Goal: Answer question/provide support: Answer question/provide support

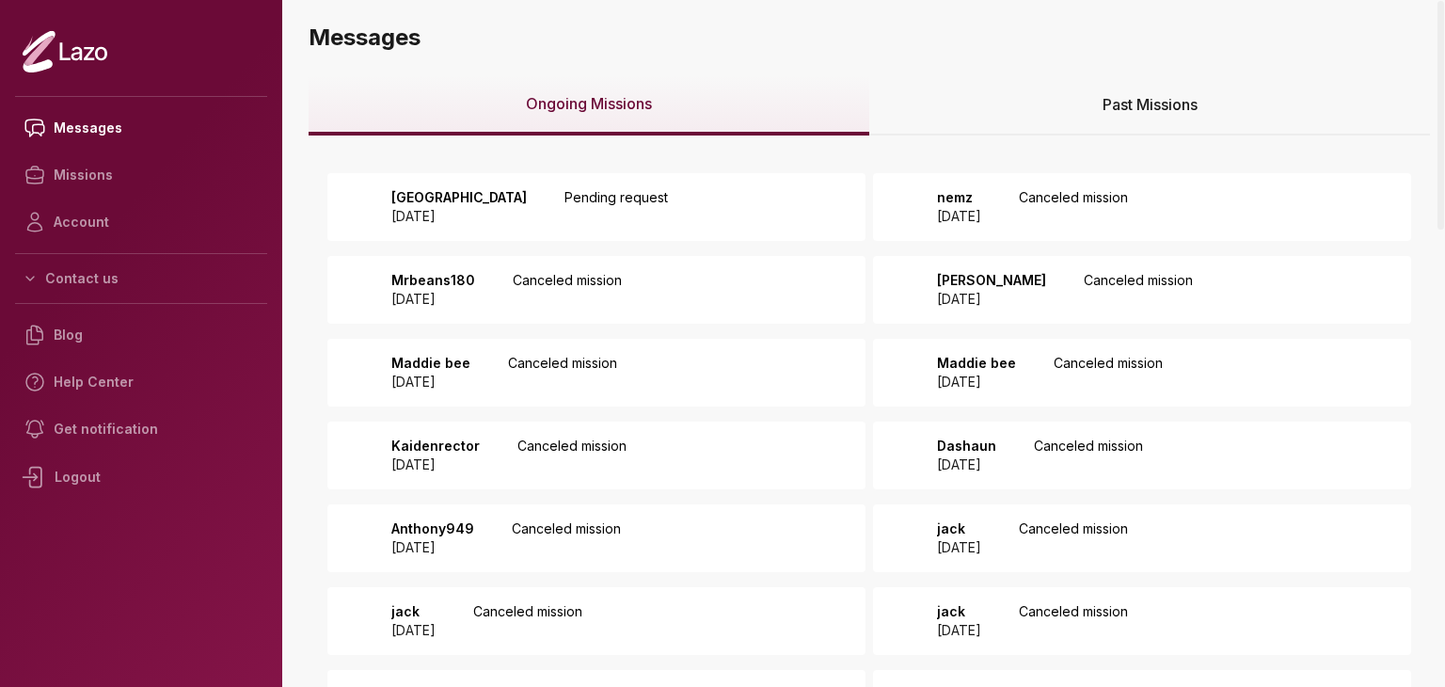
click at [564, 225] on p "Pending request" at bounding box center [615, 207] width 103 height 38
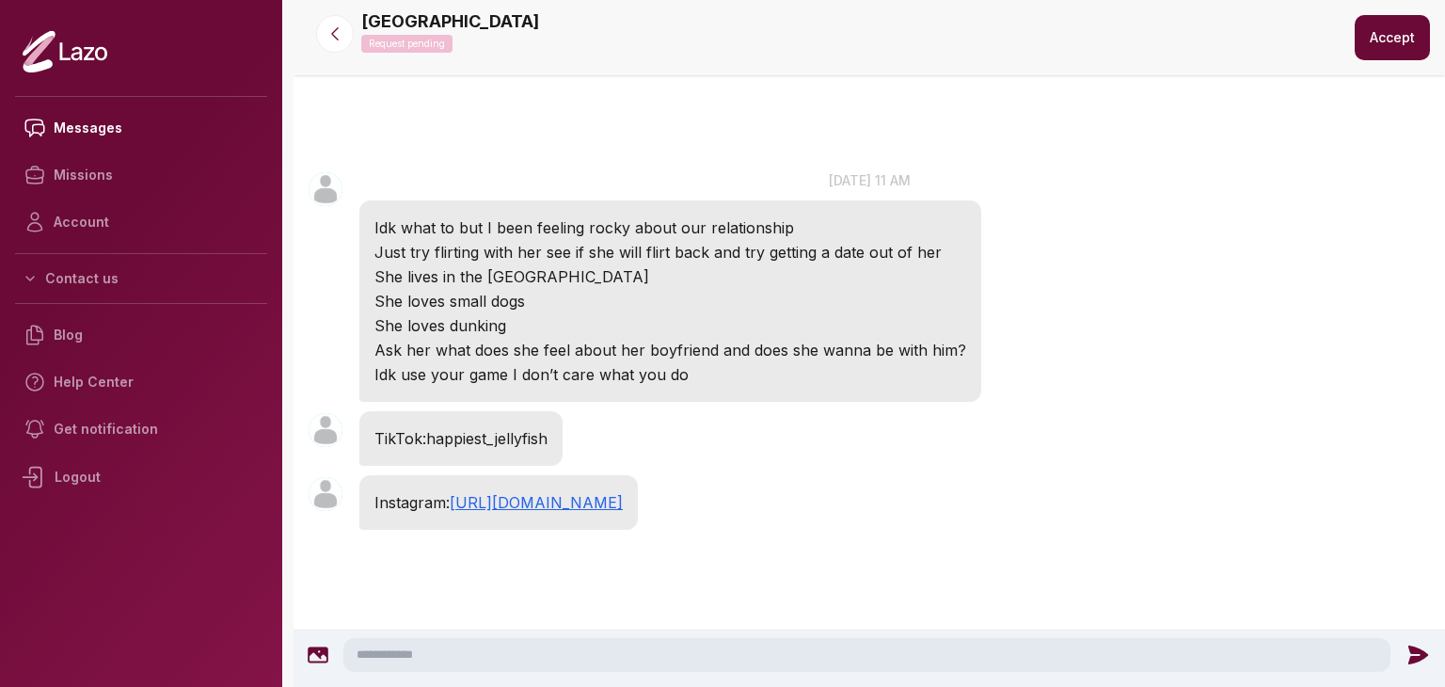
click at [484, 647] on textarea at bounding box center [866, 655] width 1047 height 34
type textarea "**********"
click at [1414, 651] on icon at bounding box center [1422, 654] width 20 height 19
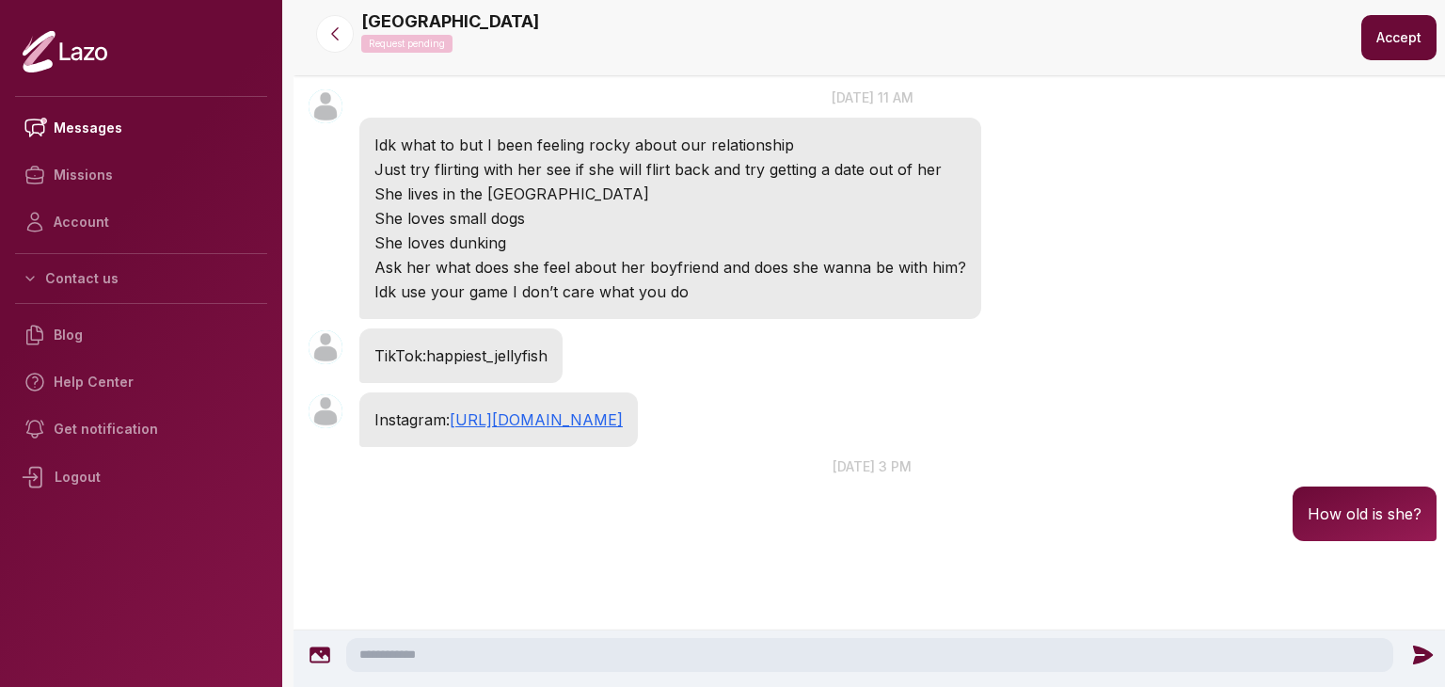
scroll to position [92, 0]
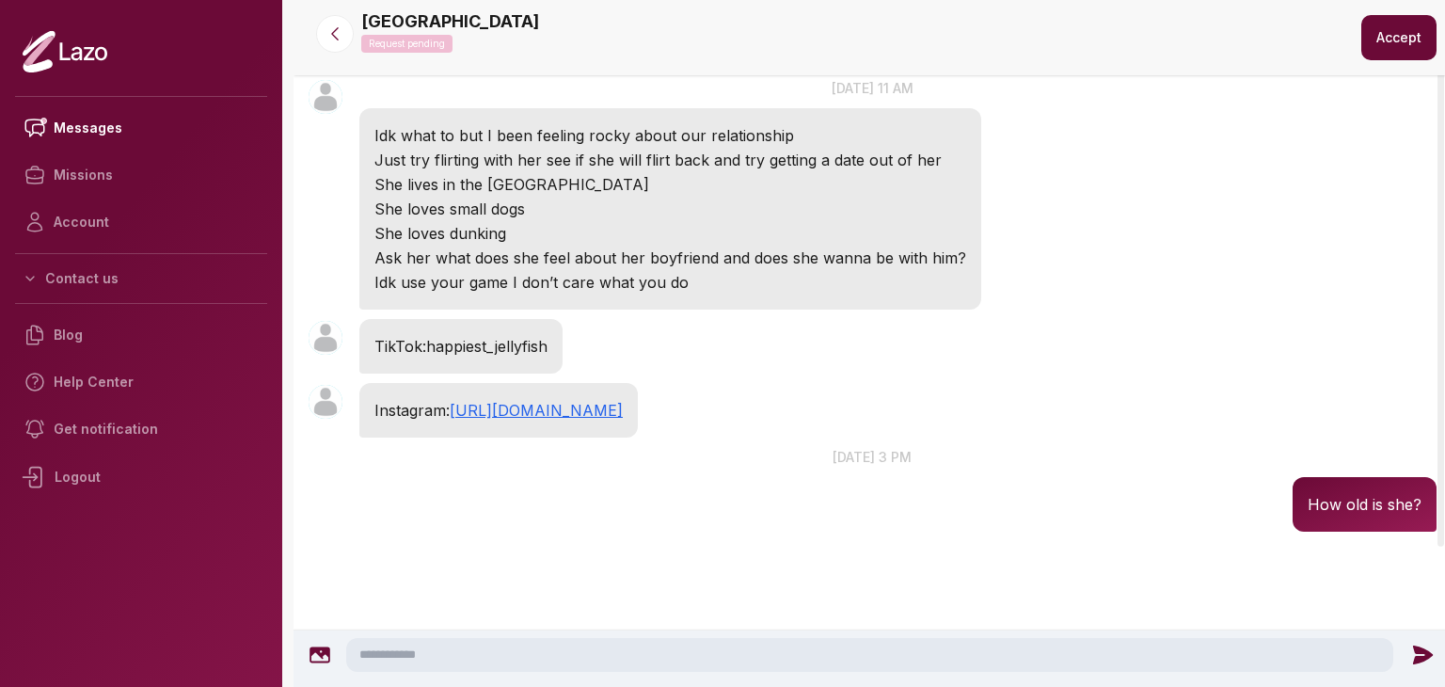
click at [1381, 36] on button "Accept" at bounding box center [1398, 37] width 75 height 45
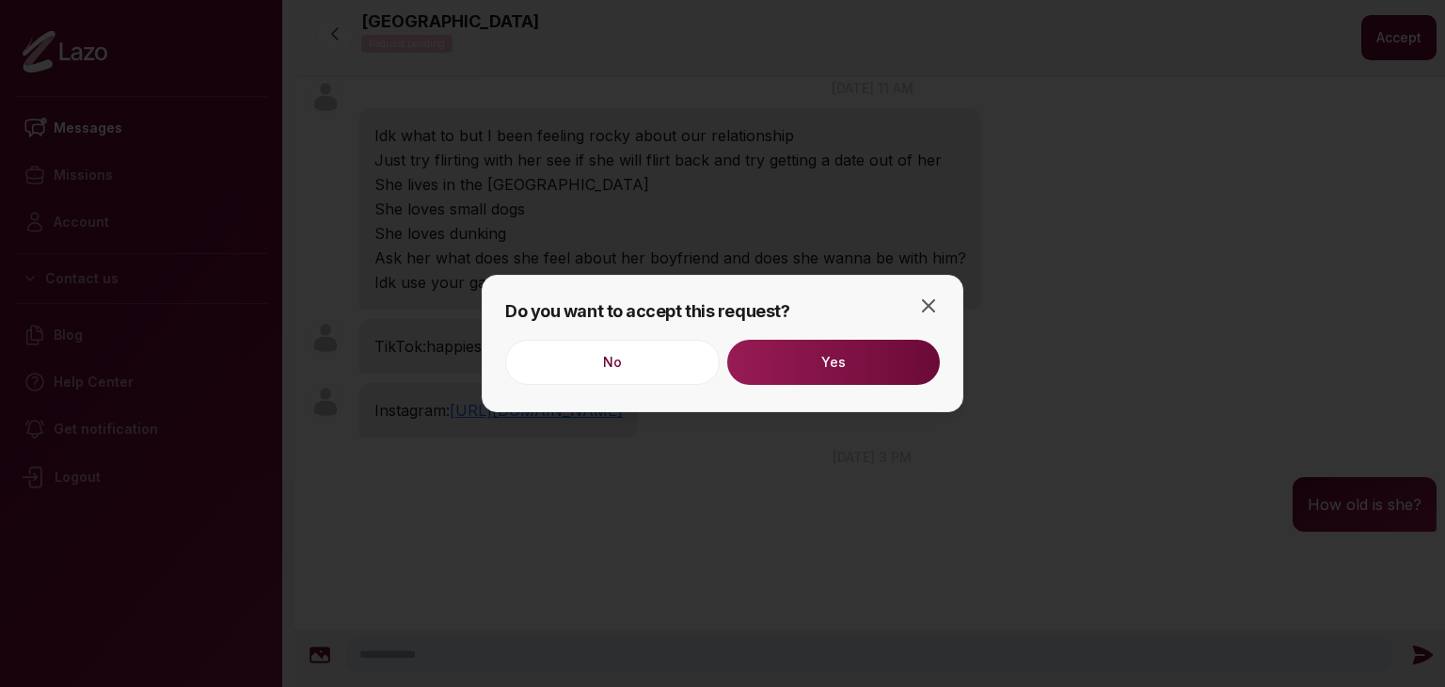
click at [847, 385] on div "No Yes" at bounding box center [722, 364] width 435 height 49
click at [844, 362] on button "Yes" at bounding box center [833, 362] width 213 height 45
click at [924, 308] on icon "button" at bounding box center [928, 305] width 23 height 23
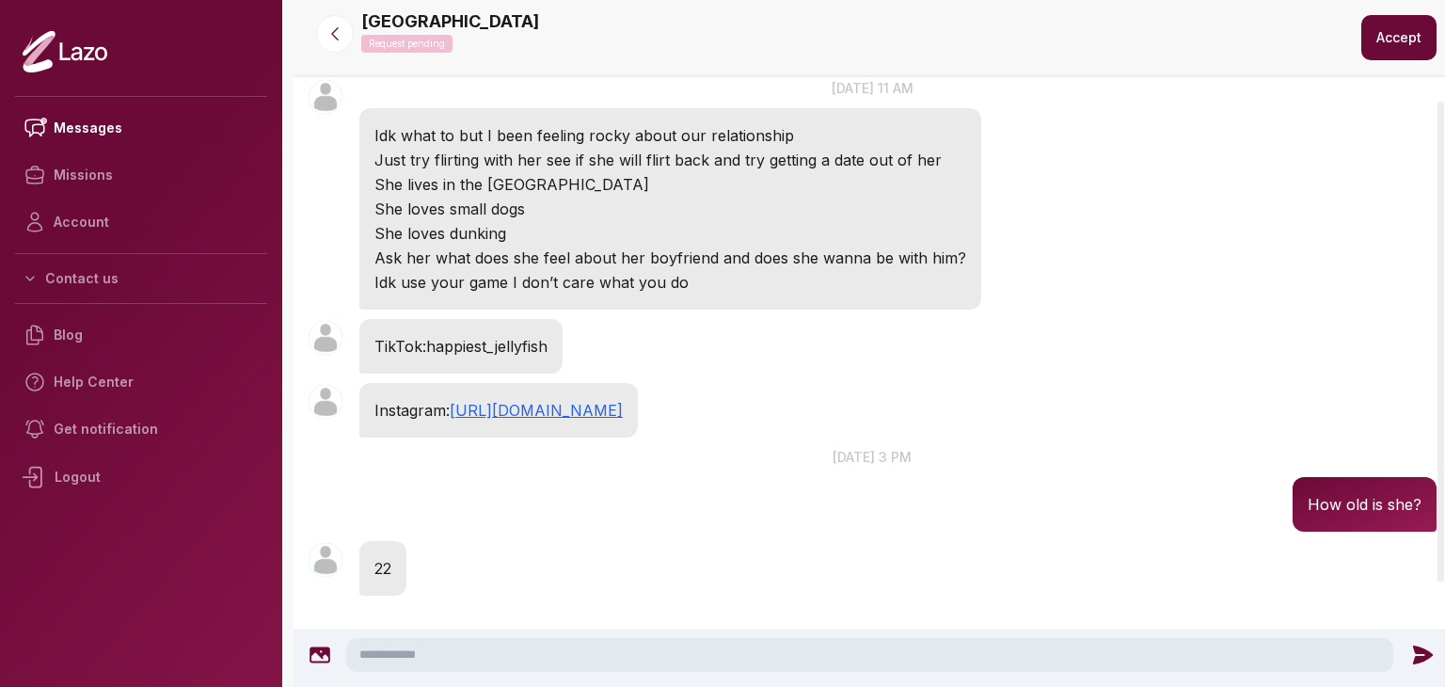
scroll to position [156, 0]
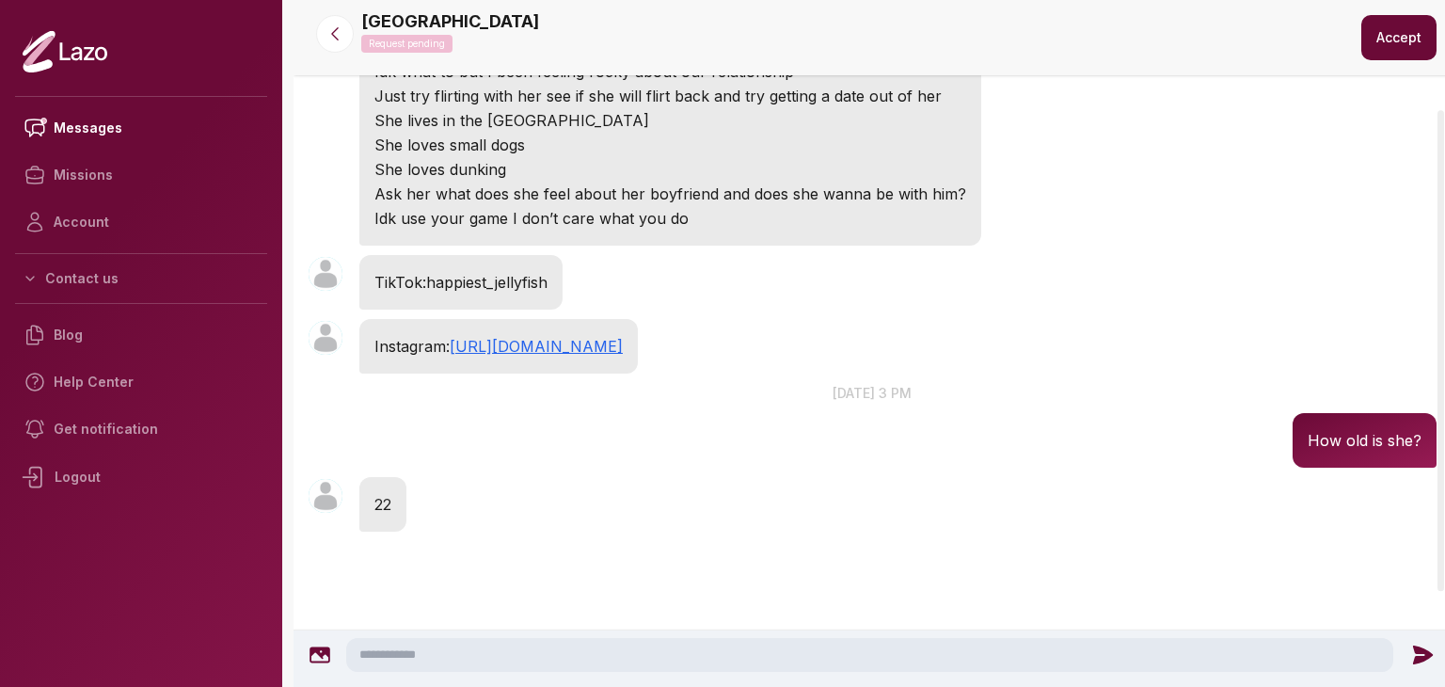
click at [867, 666] on textarea at bounding box center [869, 655] width 1047 height 34
type textarea "**********"
click at [1413, 653] on icon at bounding box center [1422, 654] width 20 height 19
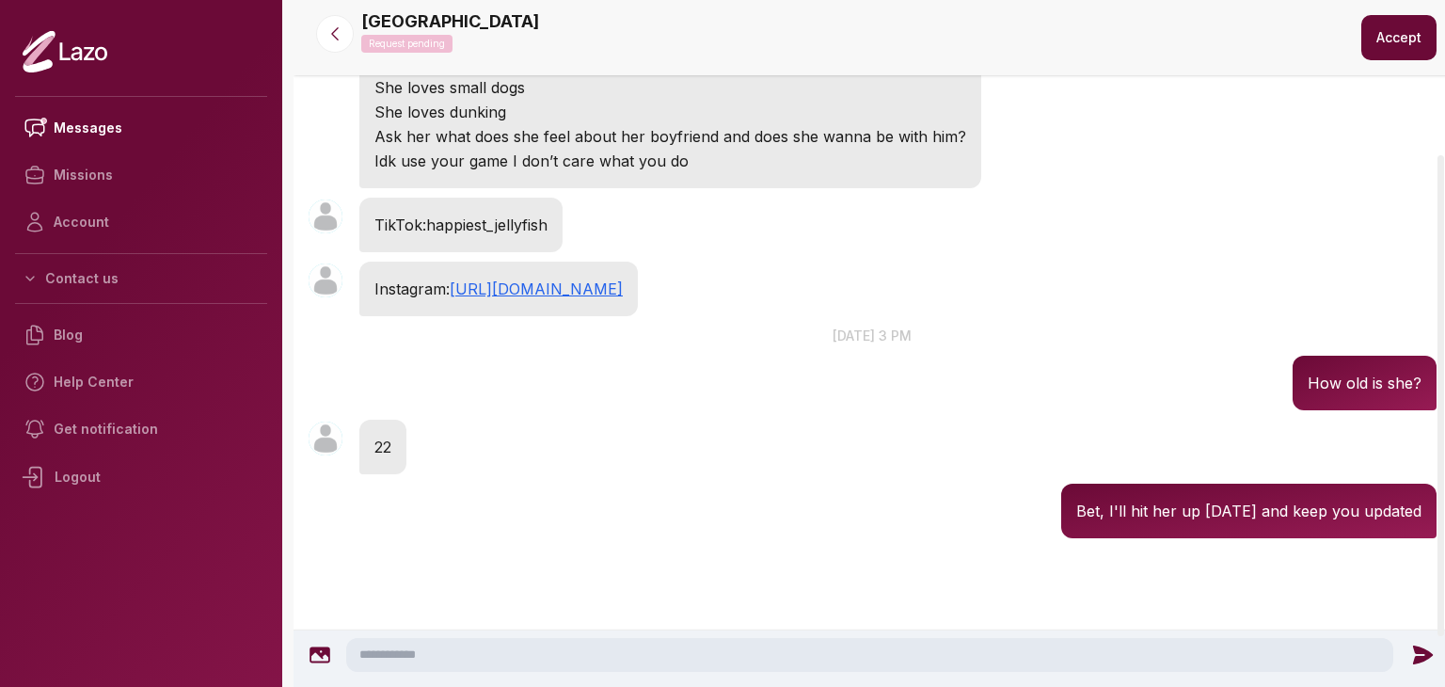
scroll to position [220, 0]
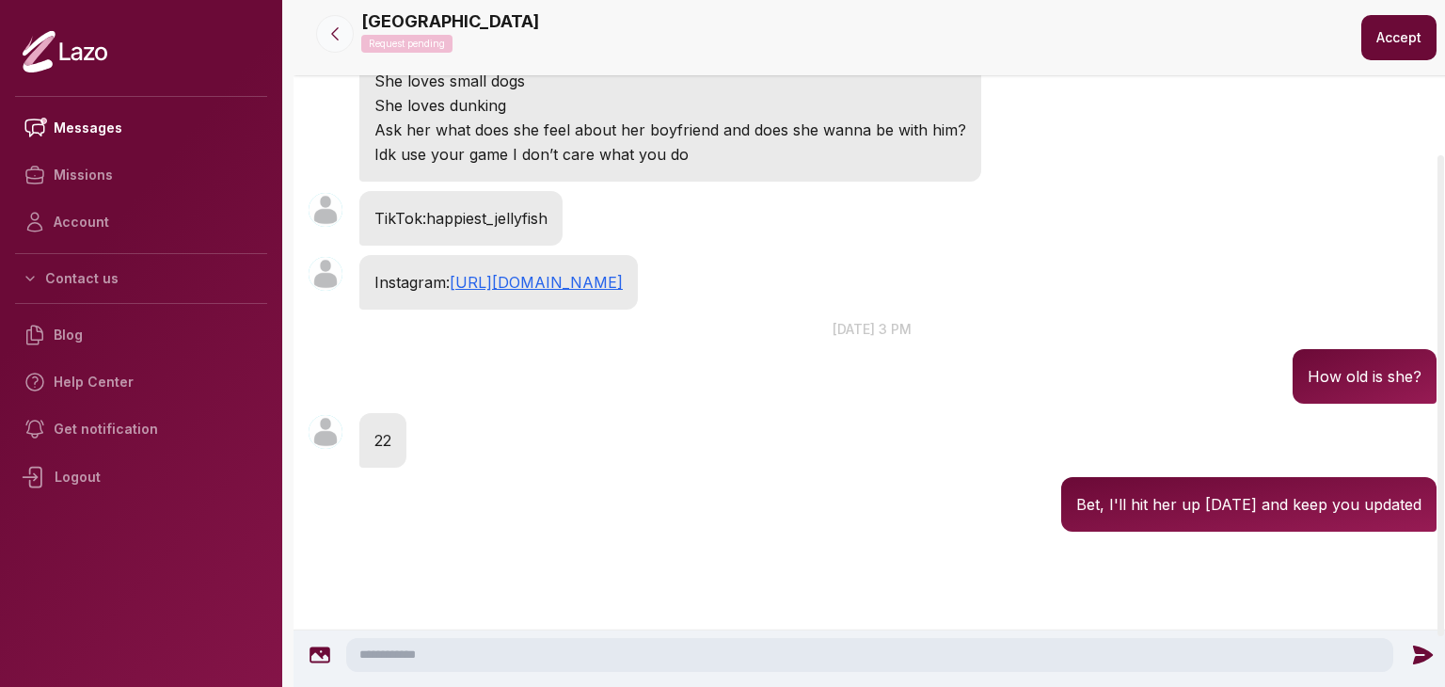
click at [340, 50] on button at bounding box center [335, 34] width 38 height 38
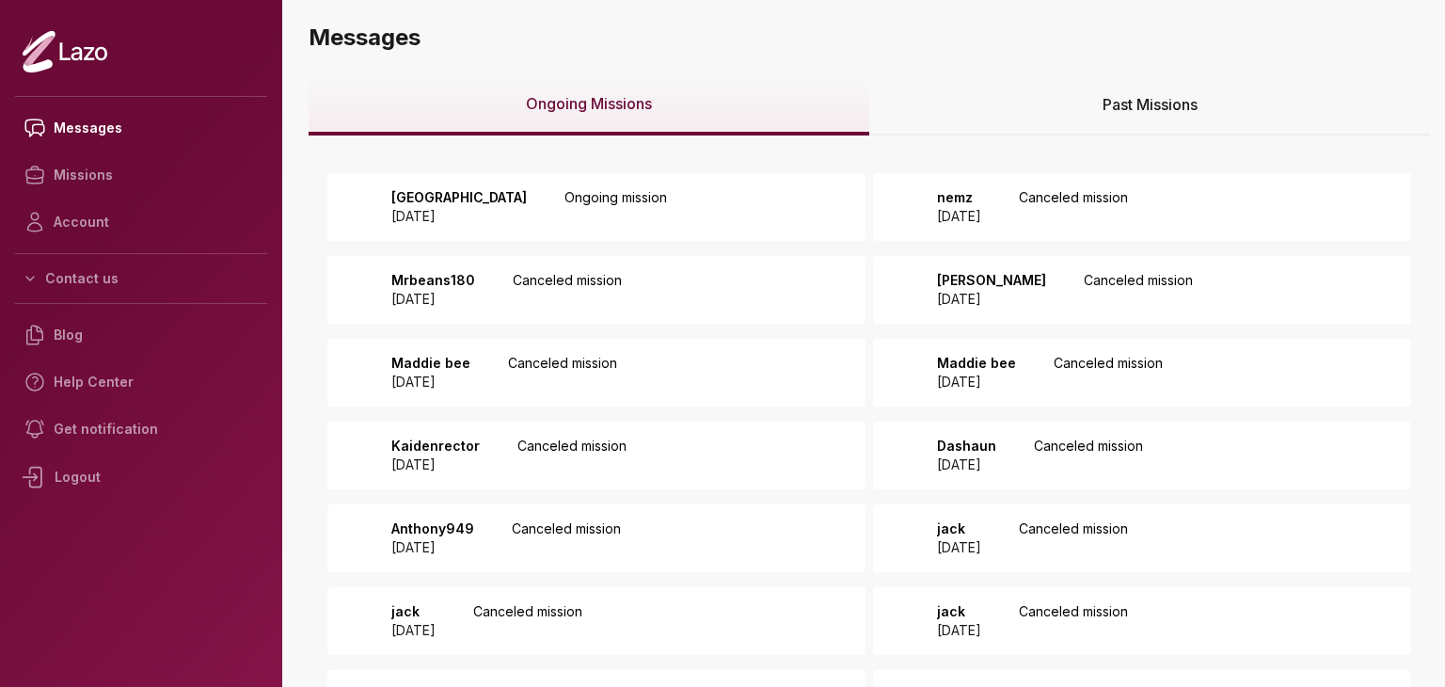
click at [1063, 114] on div "Past Missions" at bounding box center [1149, 105] width 561 height 60
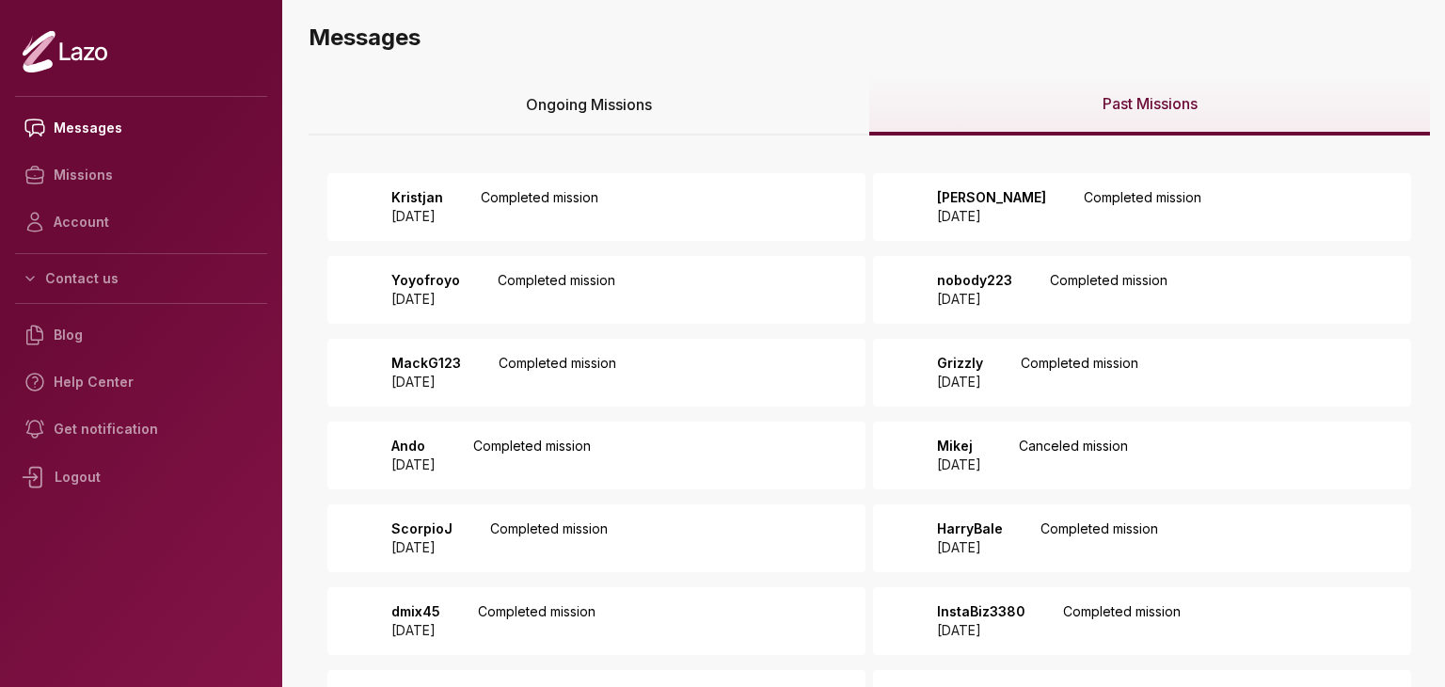
click at [598, 214] on p "Completed mission" at bounding box center [540, 207] width 118 height 38
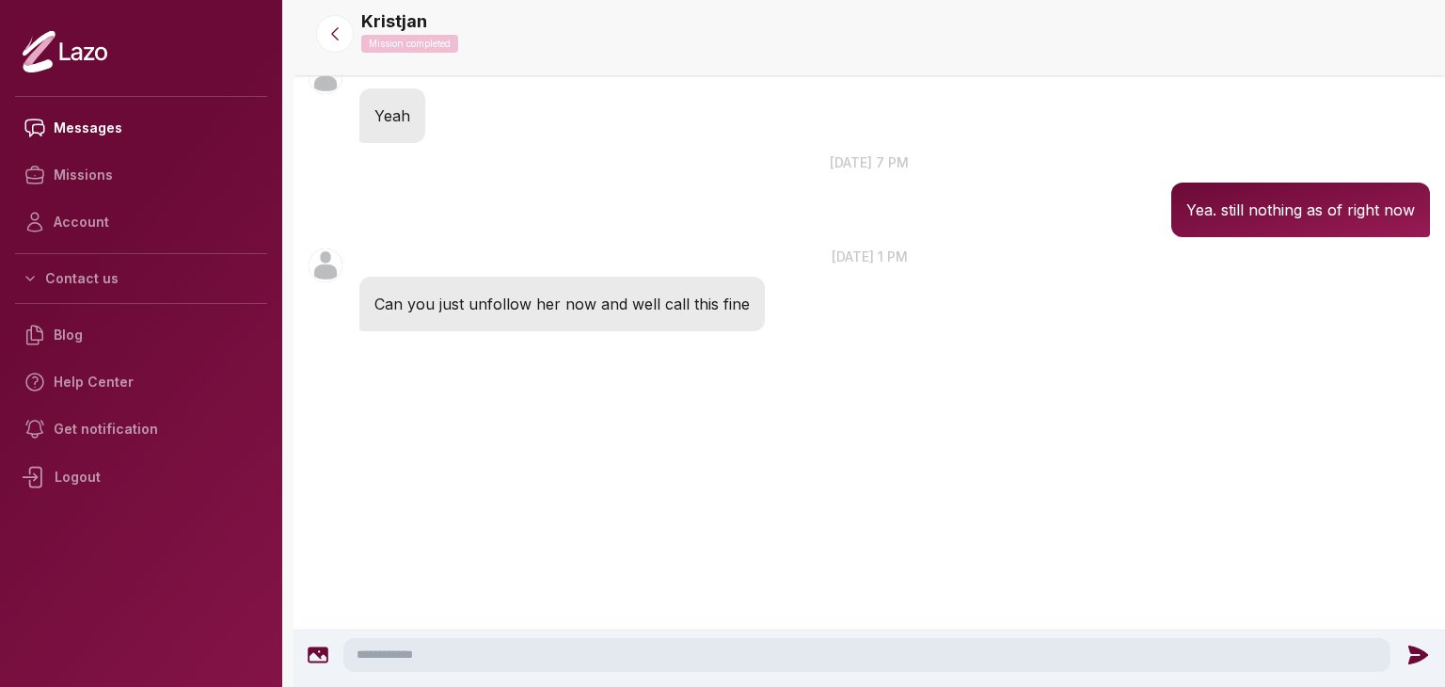
scroll to position [2499, 0]
click at [600, 656] on textarea at bounding box center [866, 655] width 1047 height 34
type textarea "******"
click at [1403, 659] on div at bounding box center [1422, 655] width 41 height 24
click at [1410, 656] on icon at bounding box center [1422, 655] width 24 height 24
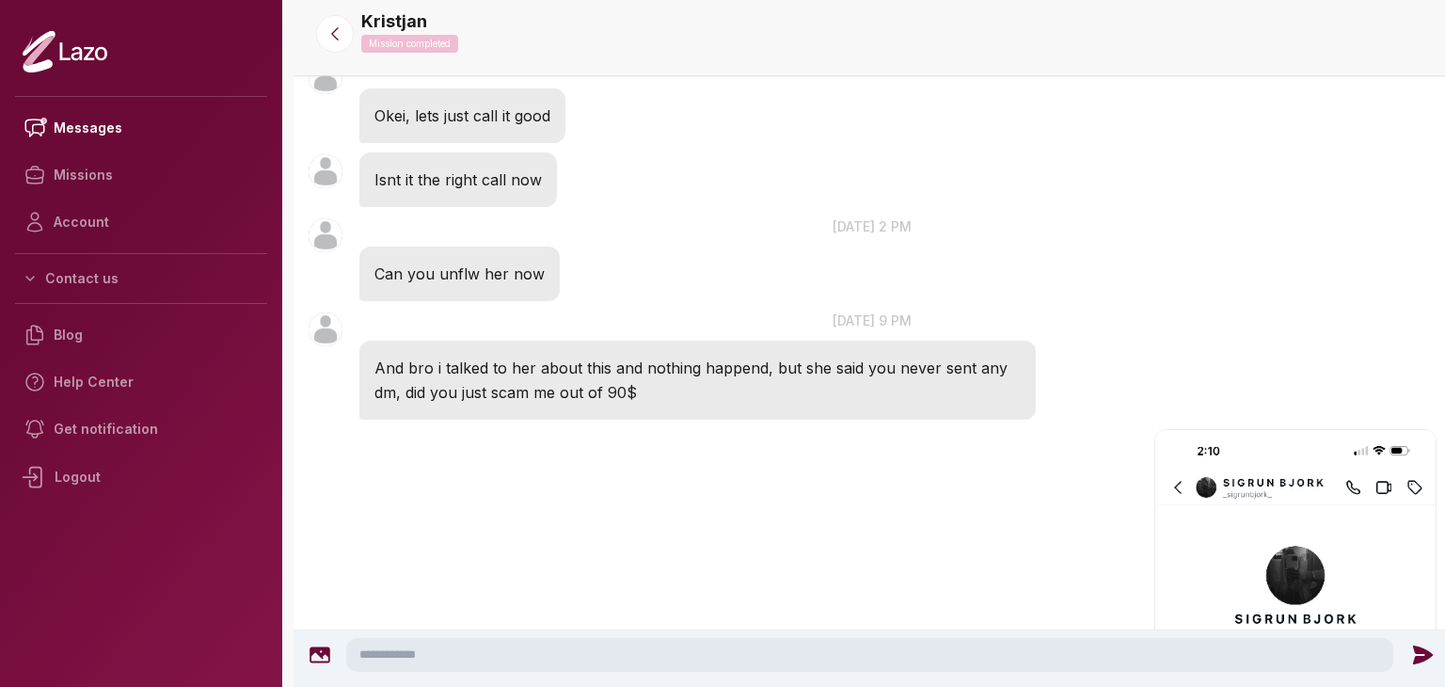
scroll to position [1592, 0]
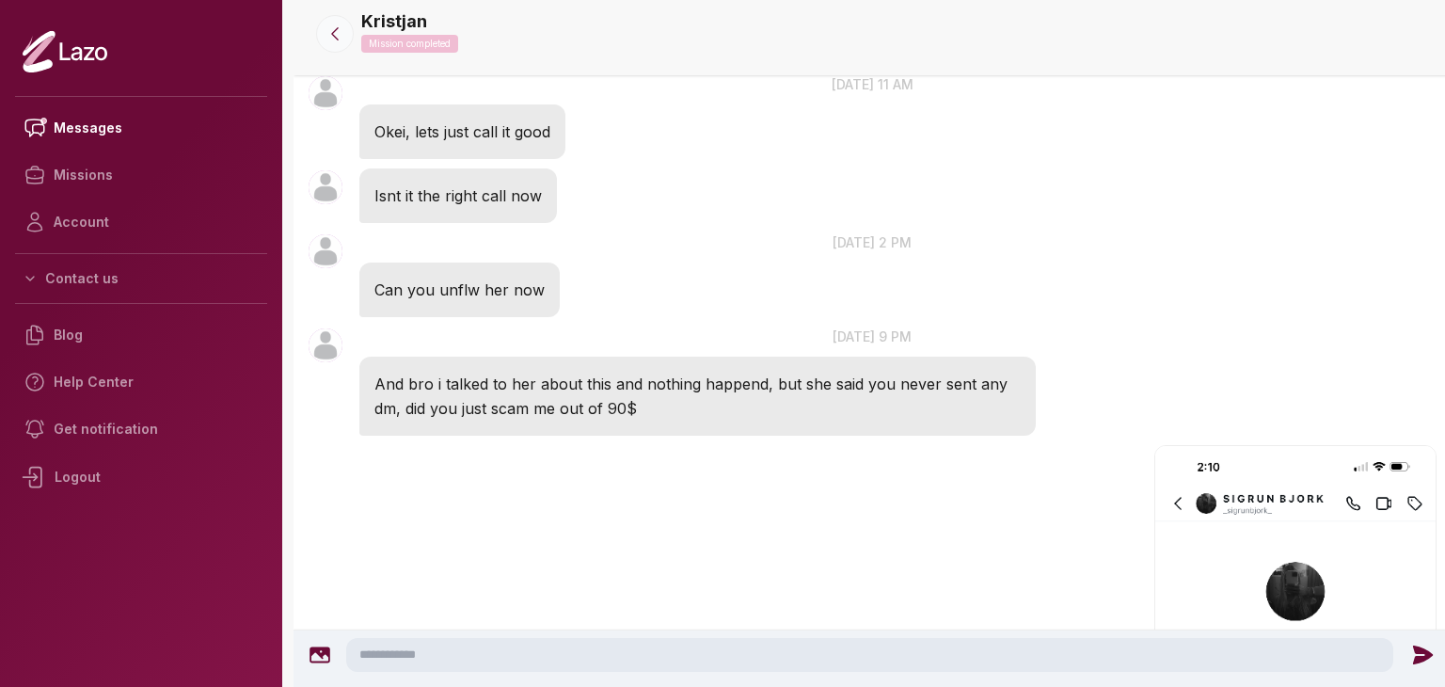
click at [332, 31] on icon at bounding box center [335, 33] width 19 height 19
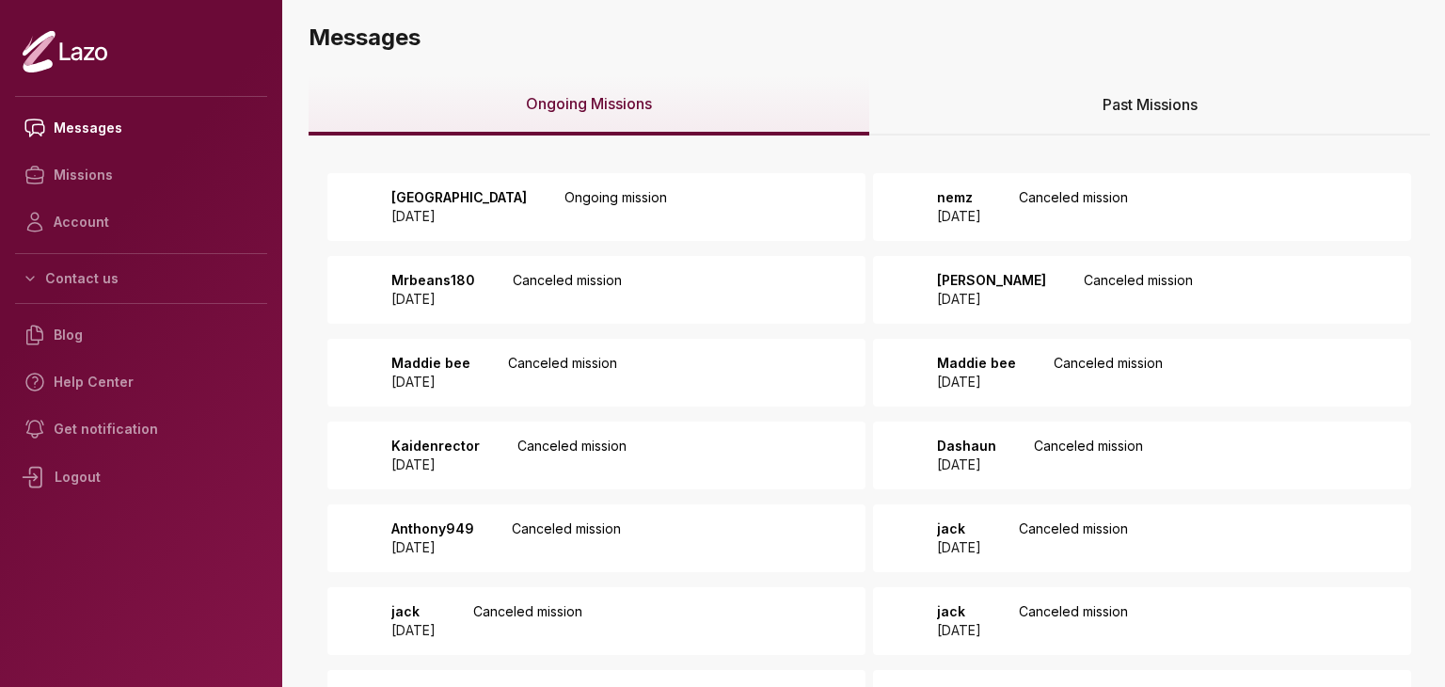
click at [569, 206] on p "Ongoing mission" at bounding box center [615, 207] width 103 height 38
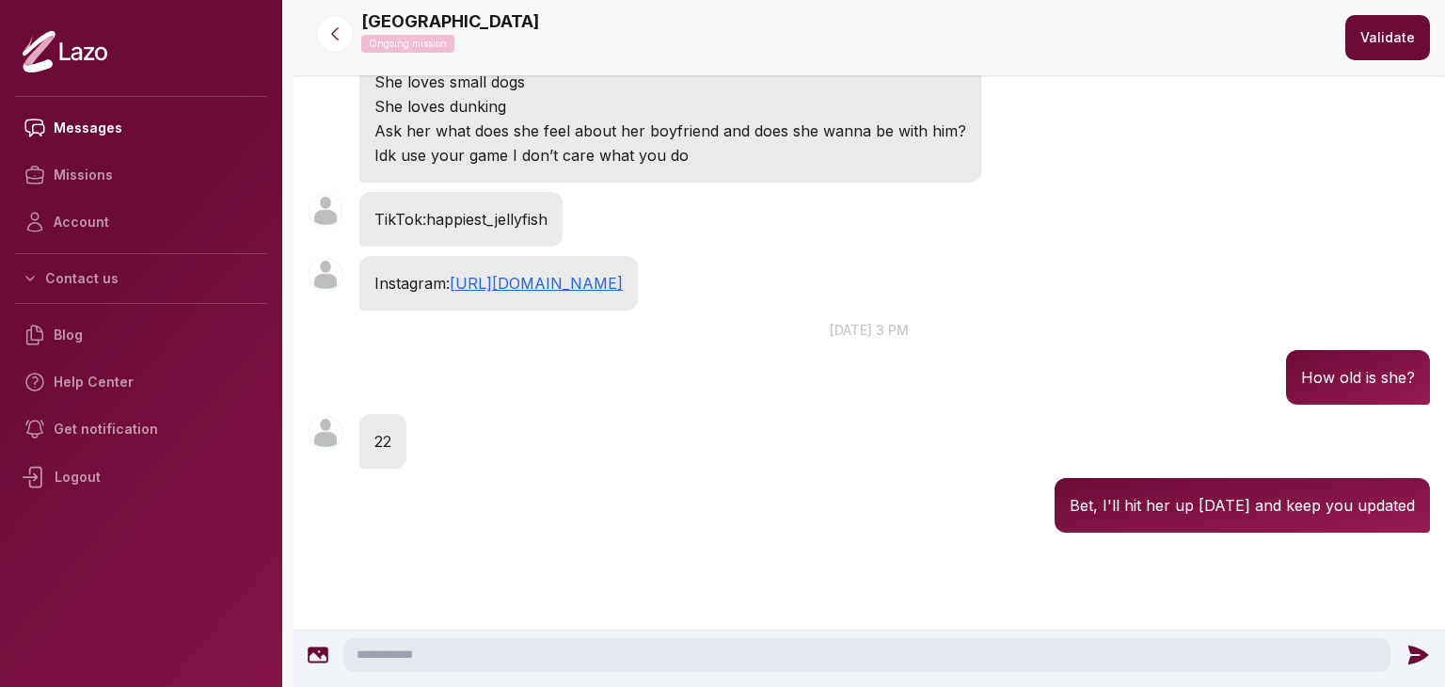
scroll to position [220, 0]
click at [340, 29] on icon at bounding box center [335, 33] width 19 height 19
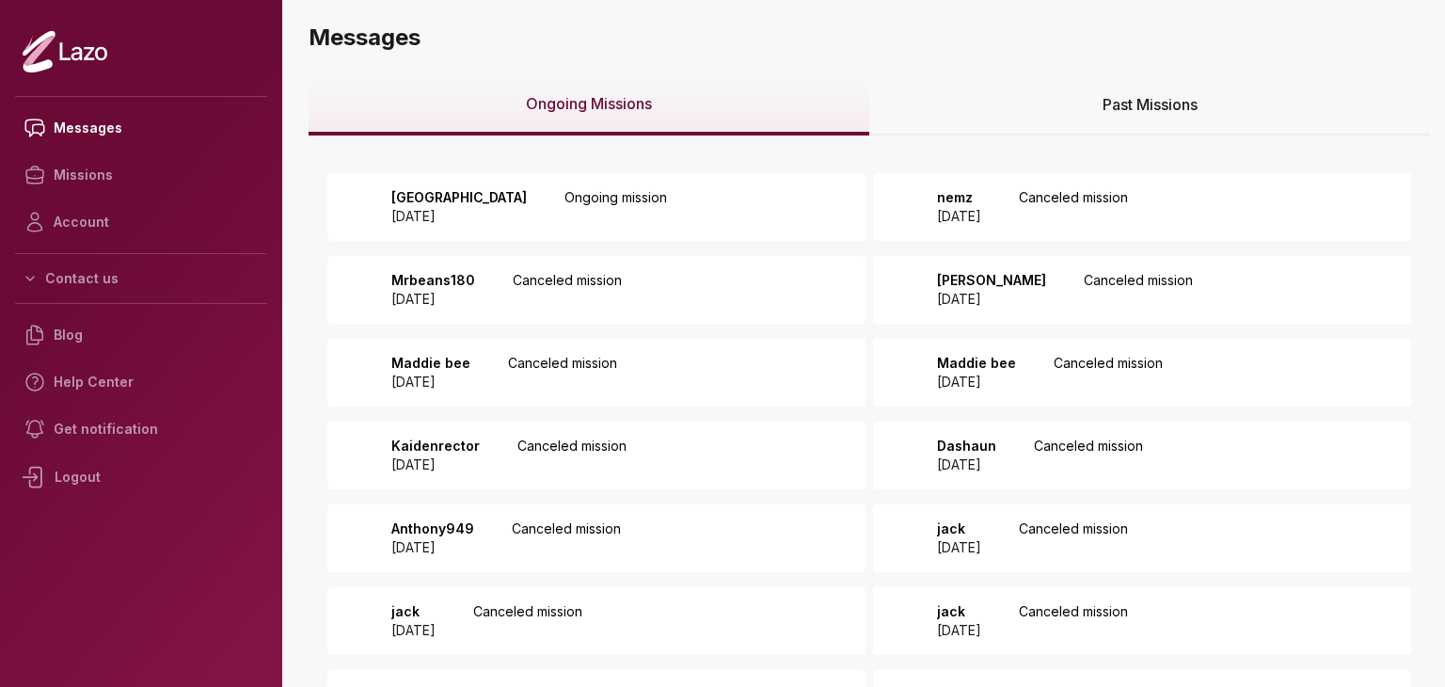
click at [1149, 107] on span "Past Missions" at bounding box center [1150, 104] width 95 height 23
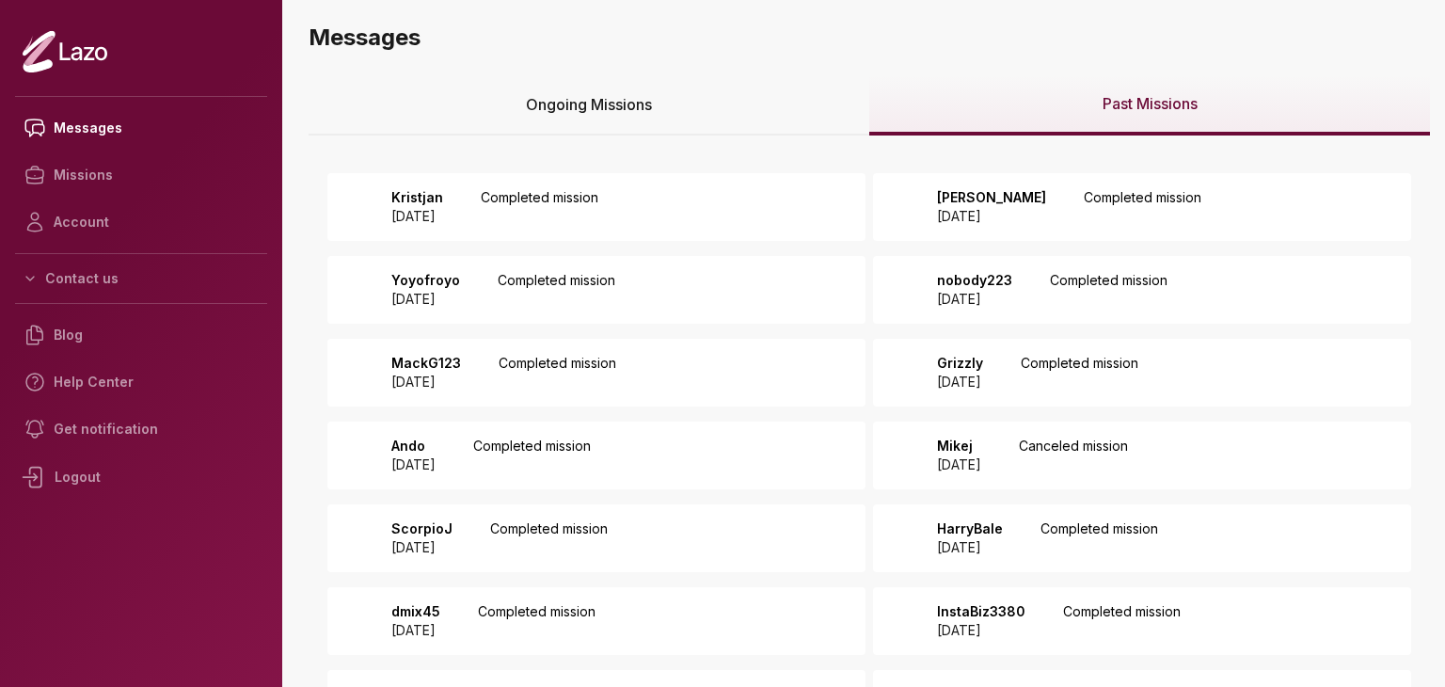
click at [993, 189] on p "[PERSON_NAME]" at bounding box center [991, 197] width 109 height 19
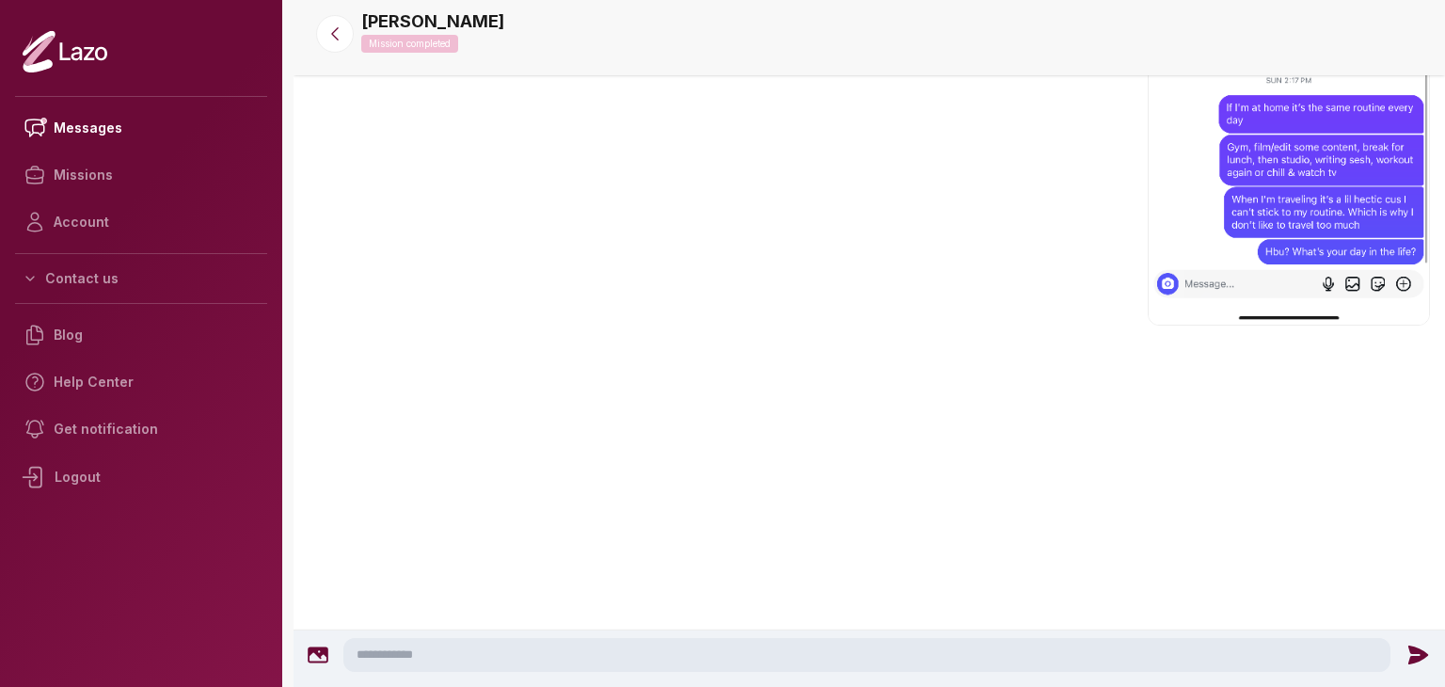
scroll to position [4565, 0]
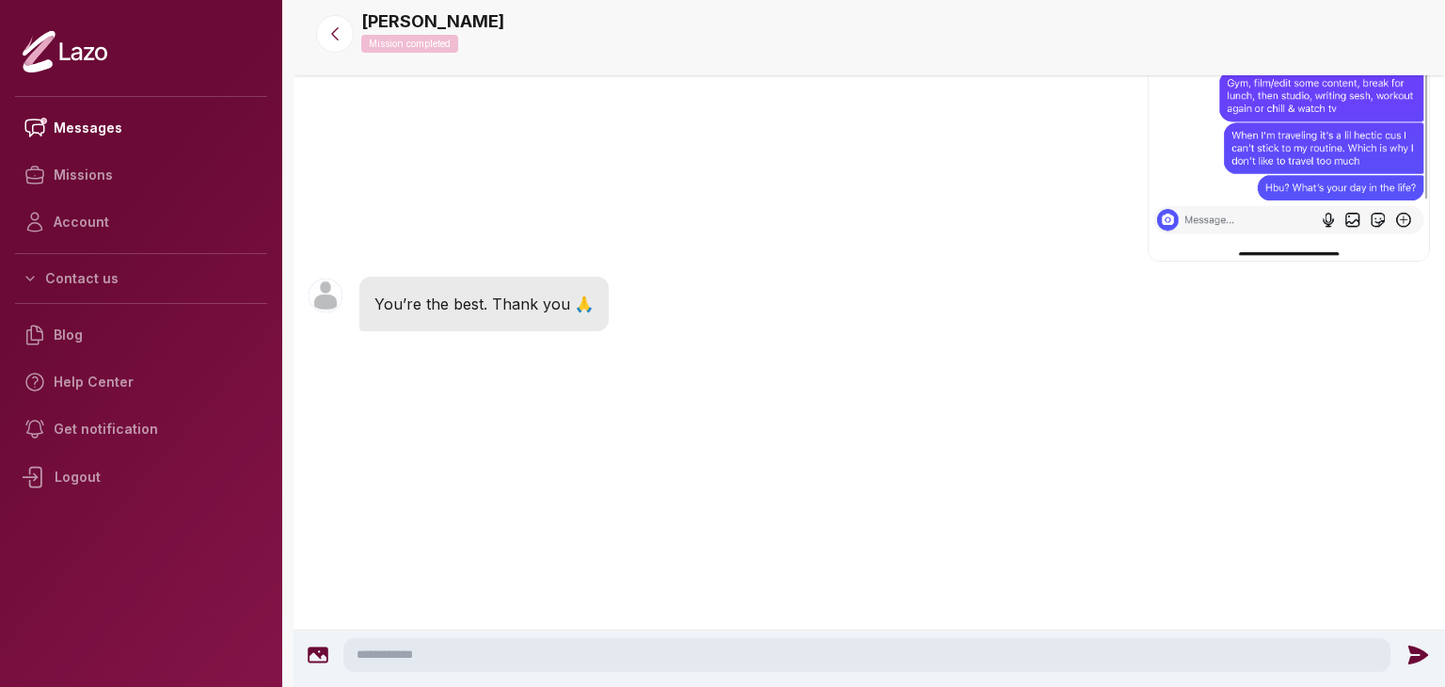
scroll to position [5028, 0]
click at [320, 20] on div at bounding box center [335, 34] width 68 height 38
click at [328, 28] on icon at bounding box center [335, 33] width 19 height 19
